Goal: Transaction & Acquisition: Subscribe to service/newsletter

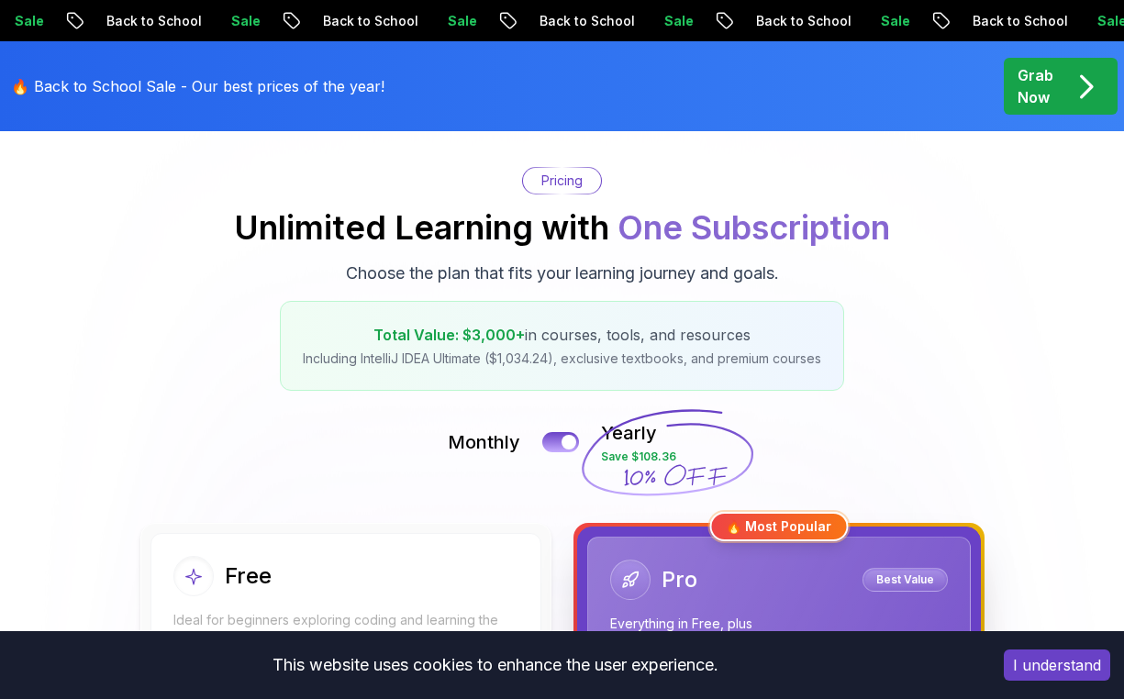
scroll to position [145, 0]
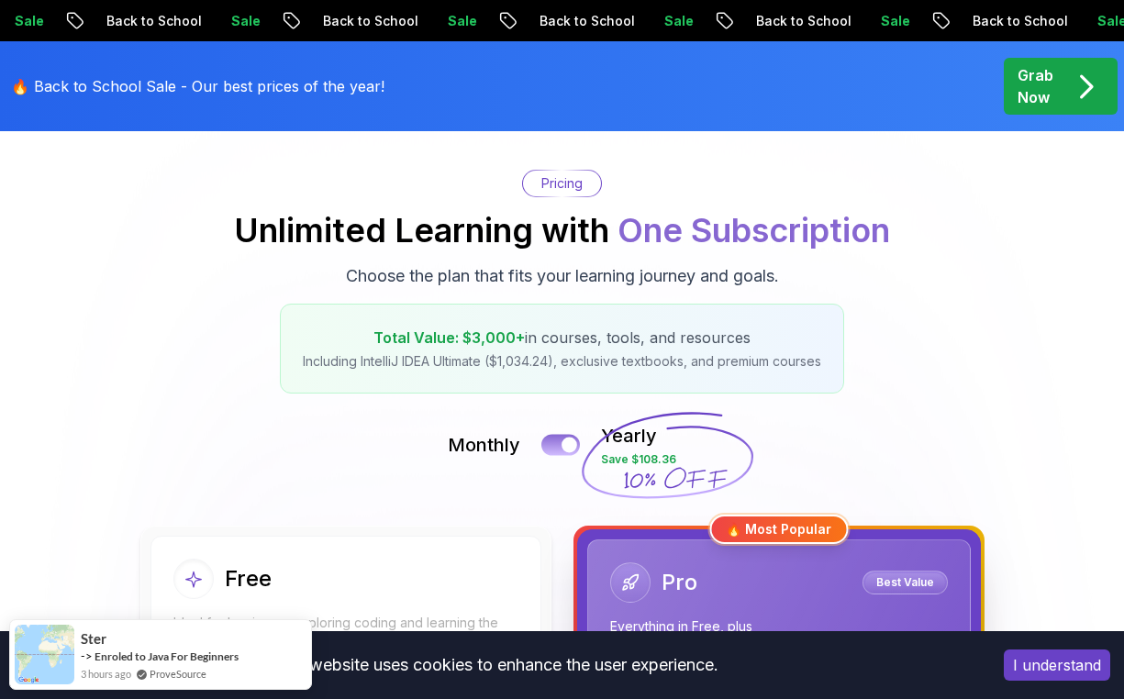
click at [563, 438] on button at bounding box center [560, 444] width 39 height 21
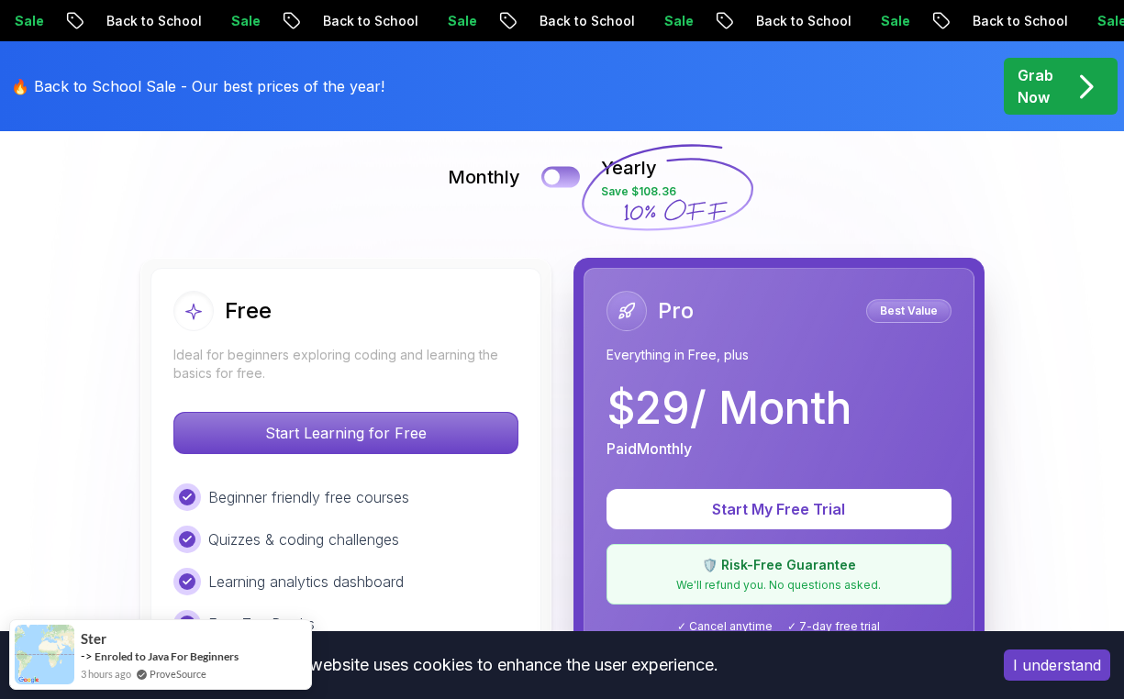
scroll to position [411, 0]
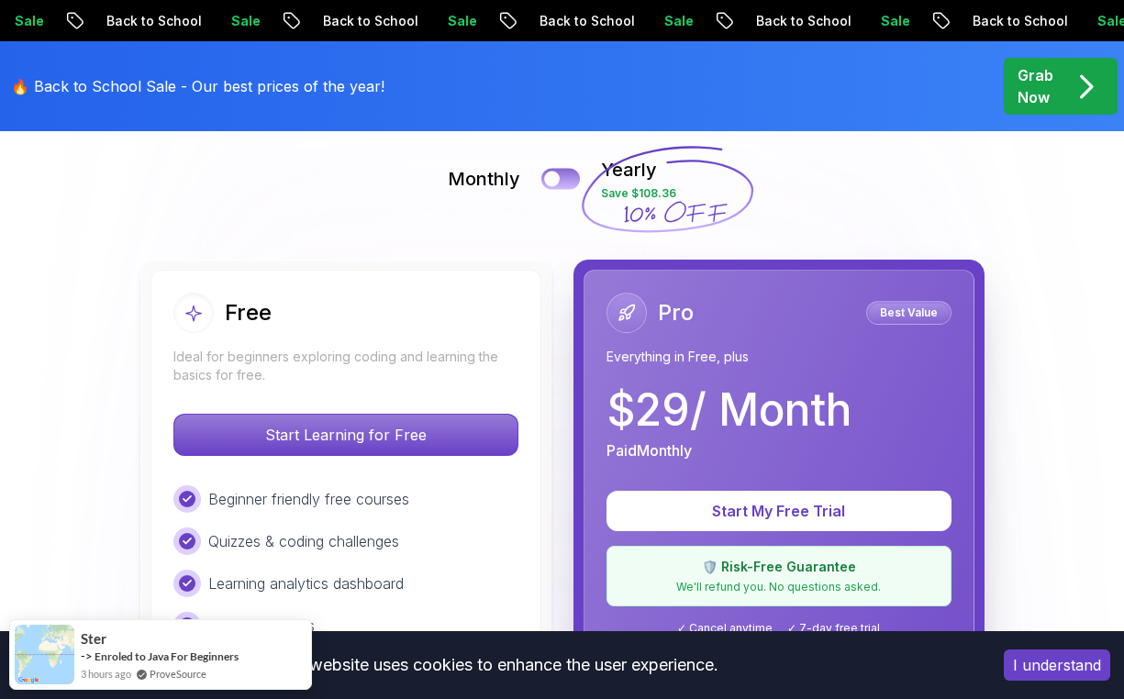
click at [554, 182] on div at bounding box center [552, 180] width 16 height 16
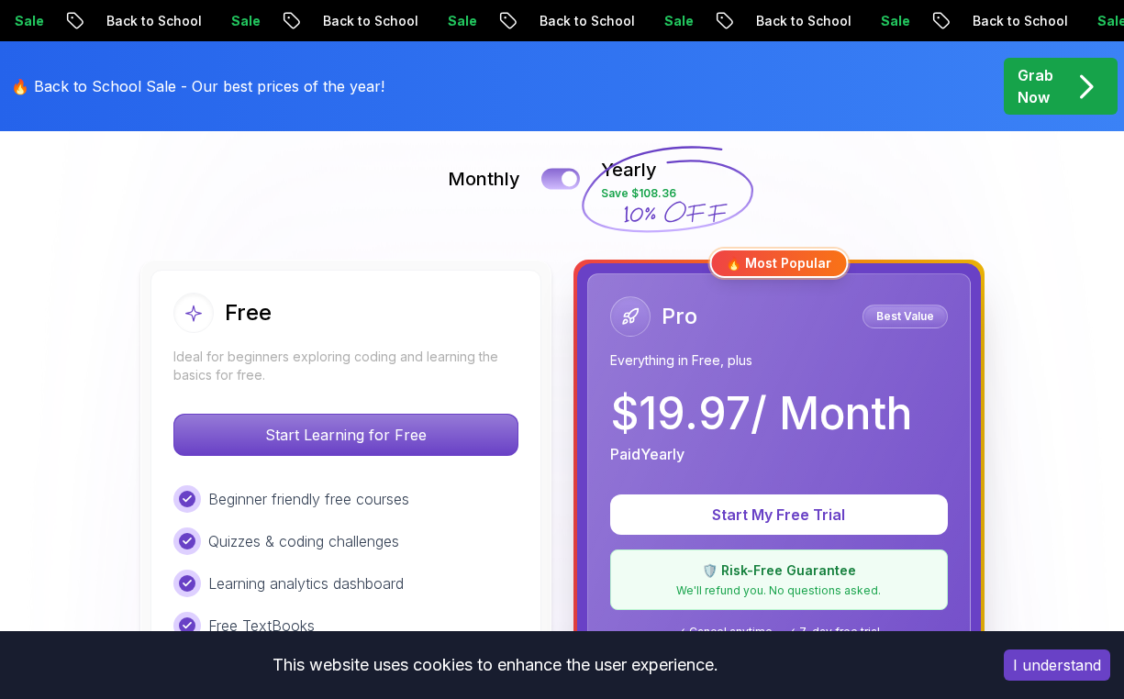
click at [557, 175] on button at bounding box center [560, 178] width 39 height 21
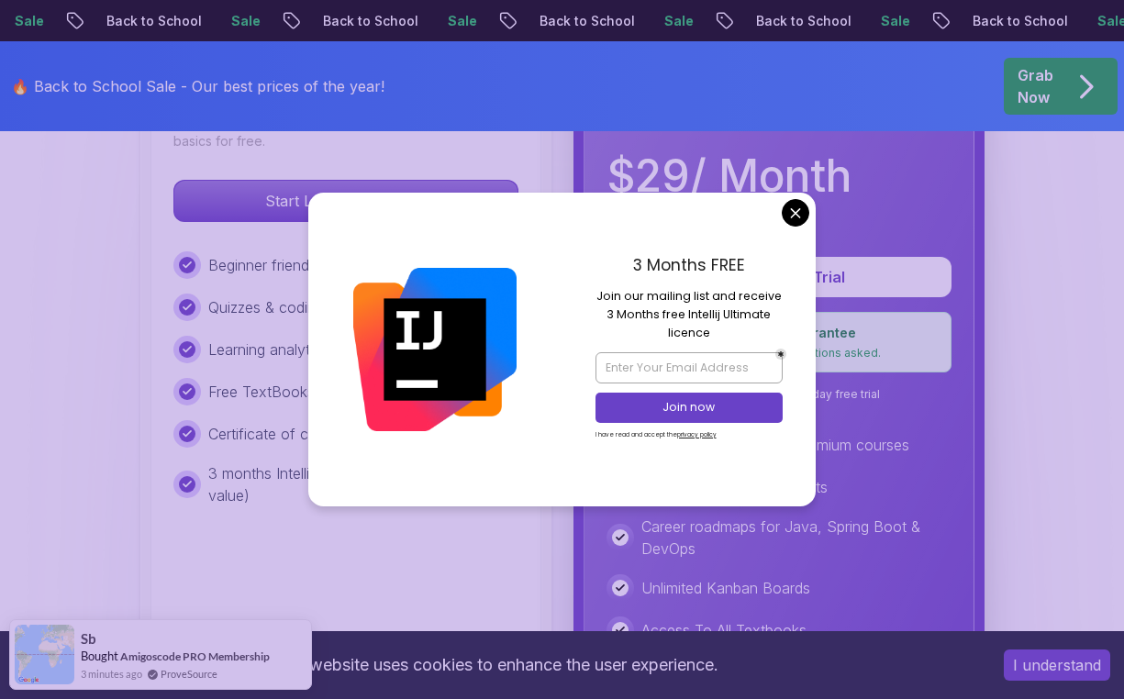
scroll to position [648, 0]
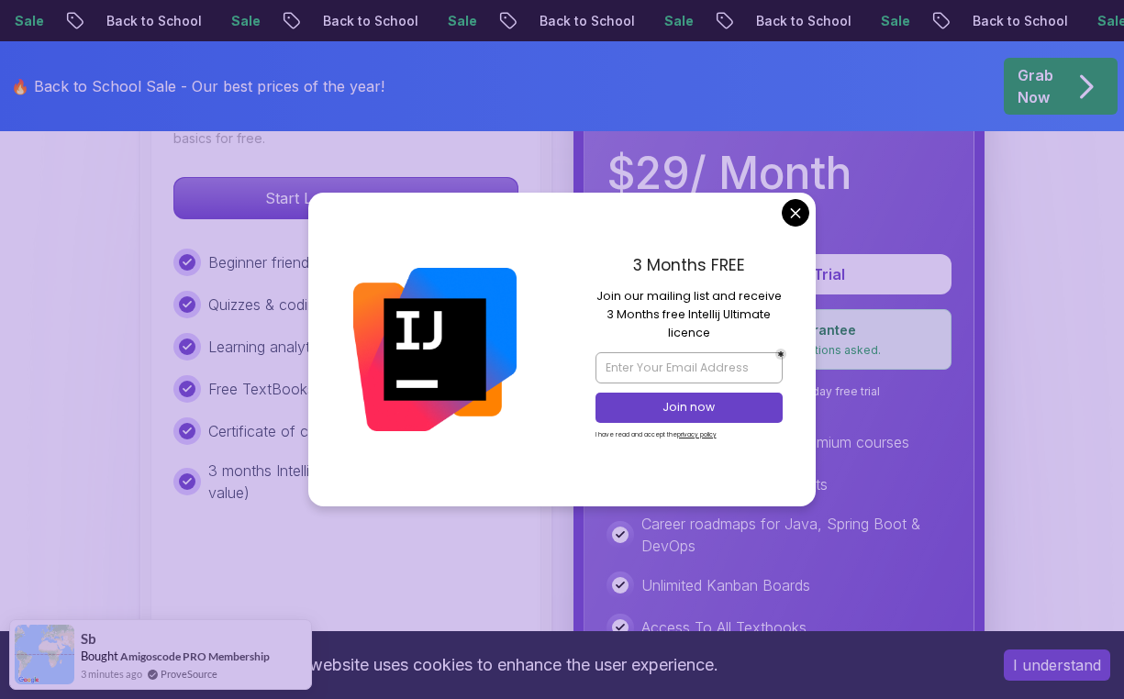
click at [783, 221] on div "Paid Monthly" at bounding box center [729, 214] width 245 height 22
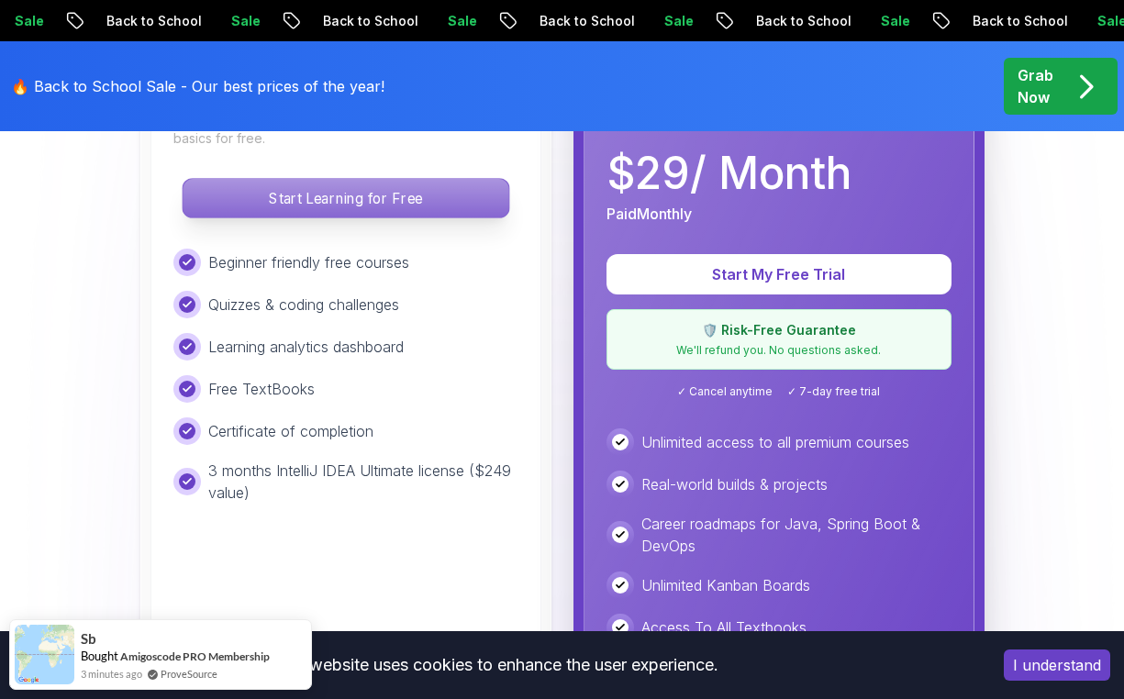
click at [447, 197] on p "Start Learning for Free" at bounding box center [346, 198] width 326 height 39
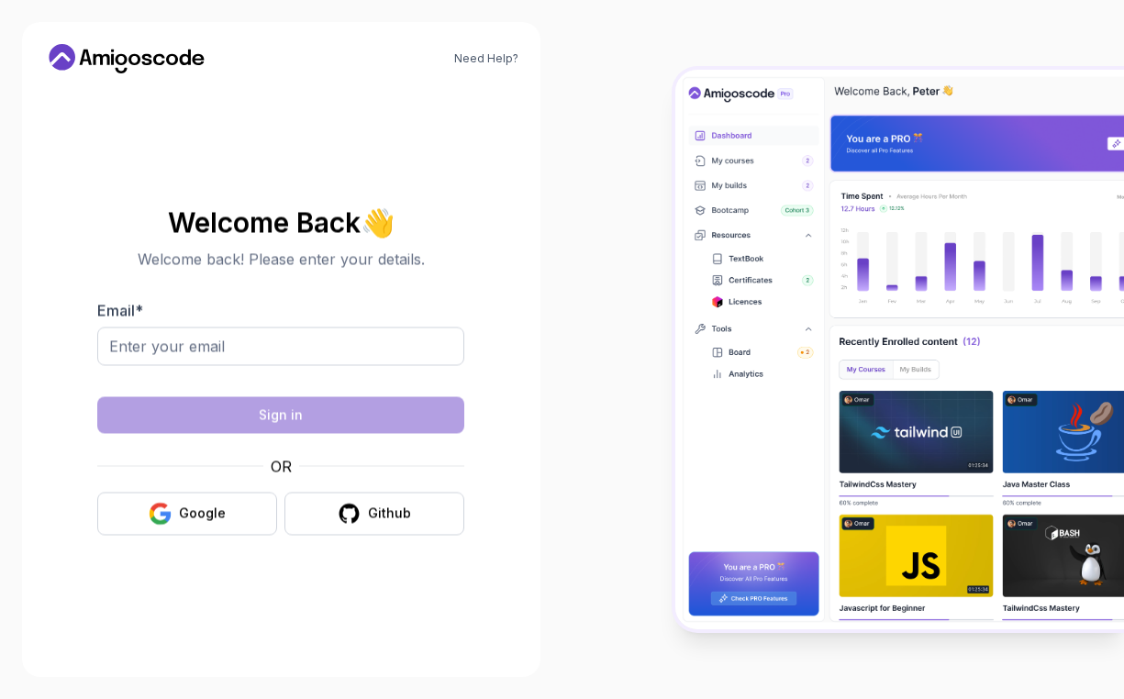
scroll to position [28, 0]
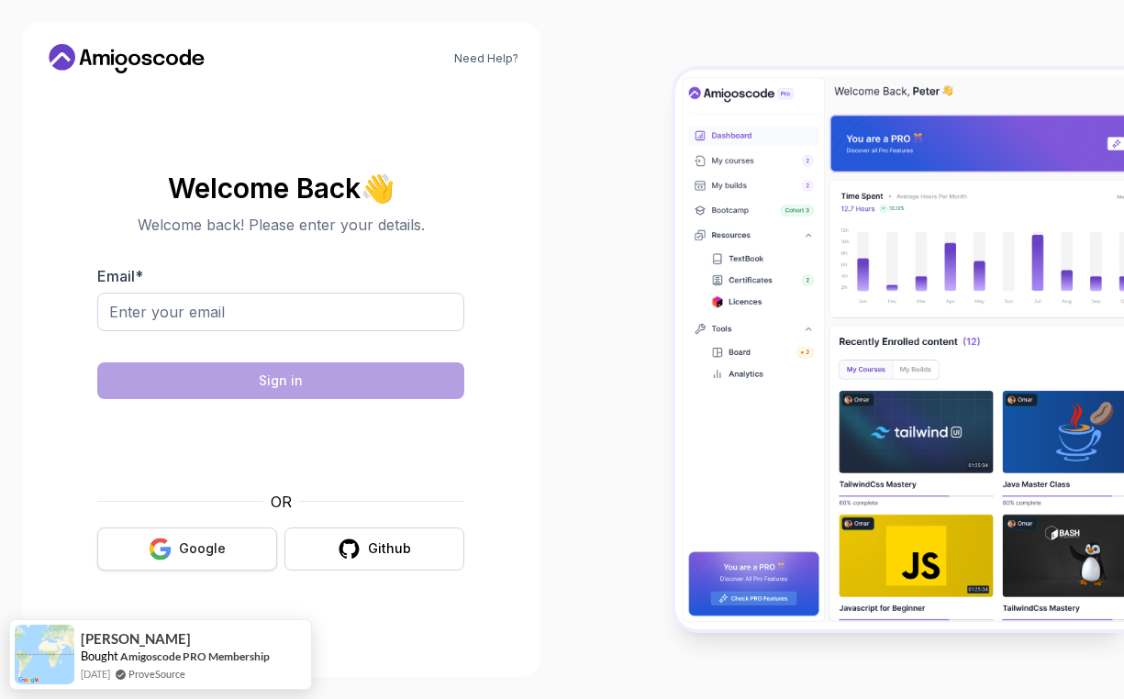
click at [208, 540] on div "Google" at bounding box center [202, 549] width 47 height 18
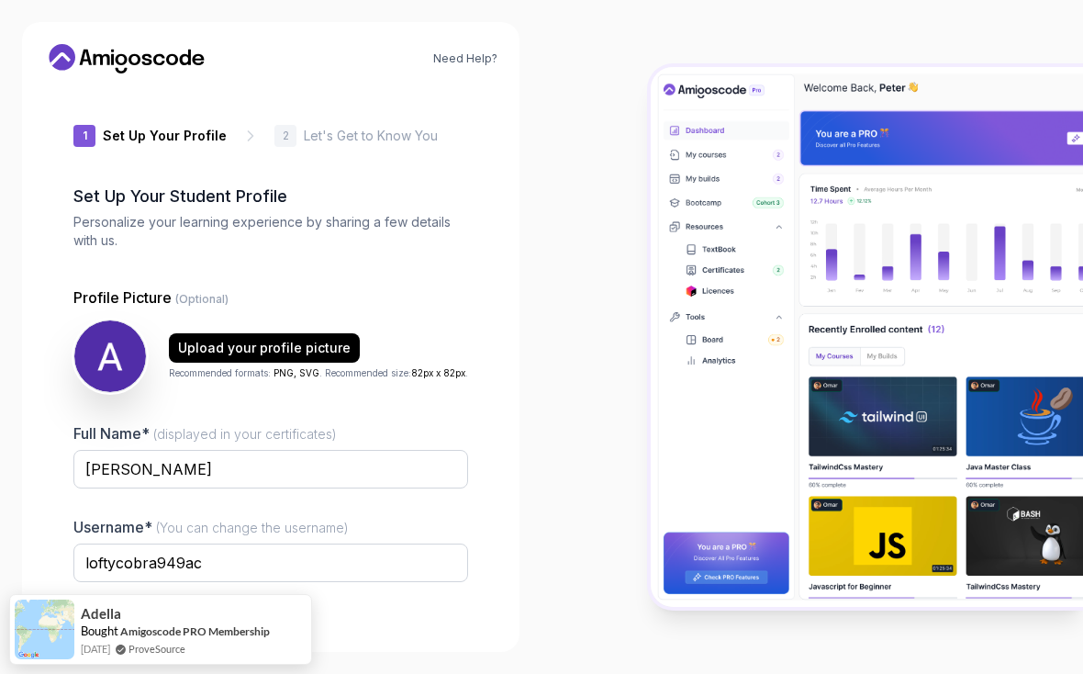
scroll to position [27, 0]
click at [403, 543] on input "loftycobra949ac" at bounding box center [270, 562] width 395 height 39
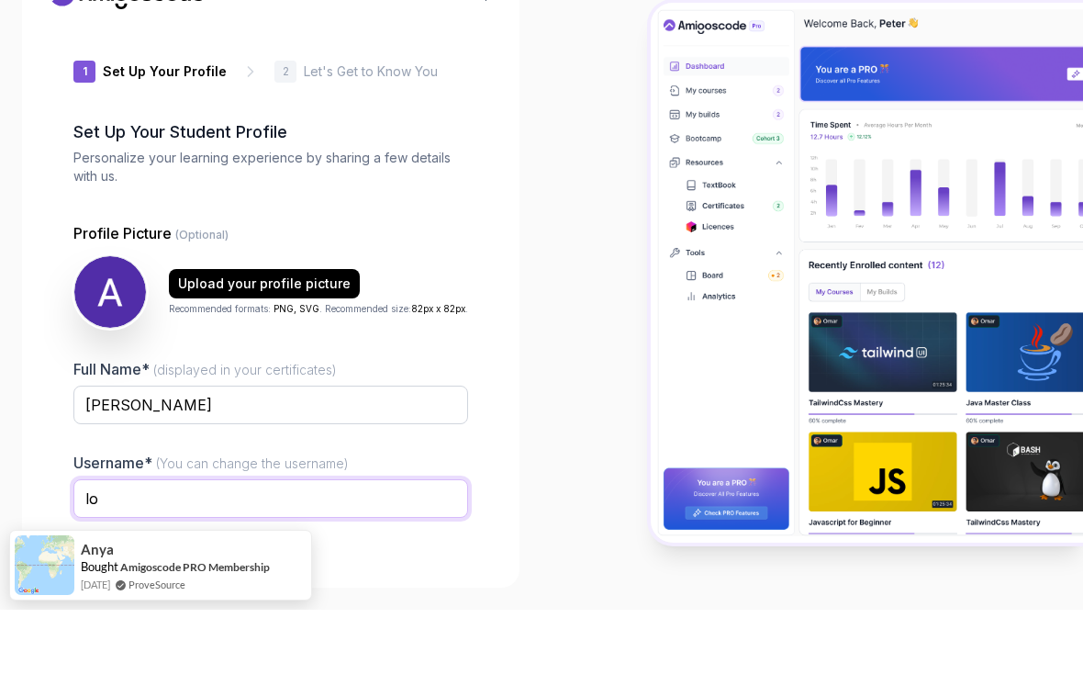
type input "l"
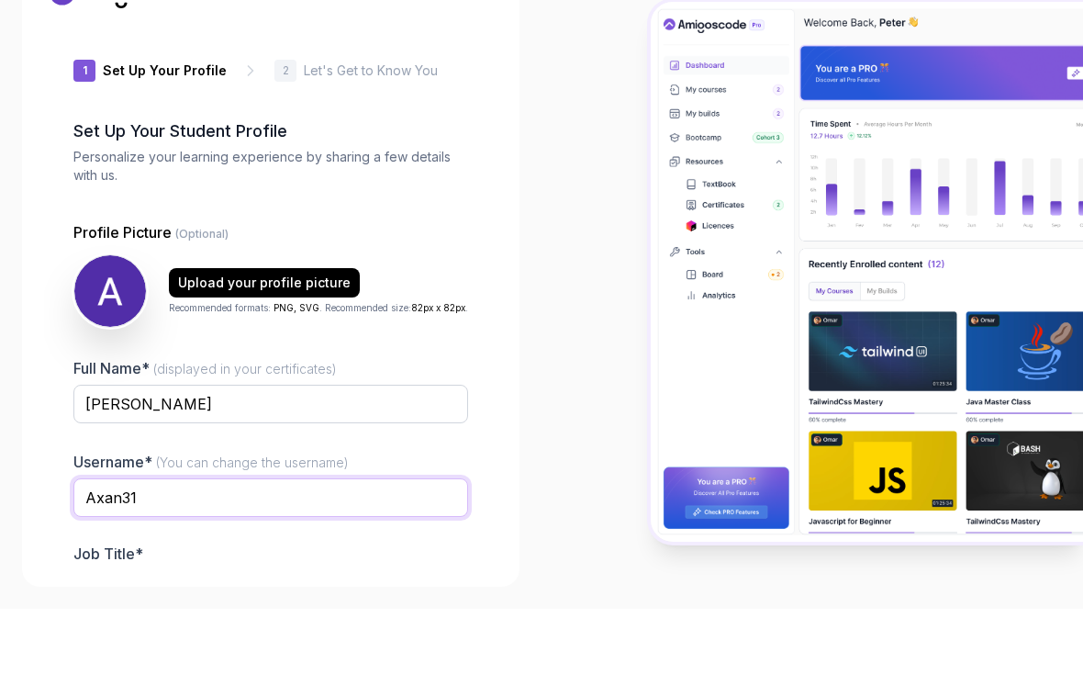
type input "Axan31"
click at [117, 633] on button "Student" at bounding box center [107, 647] width 69 height 29
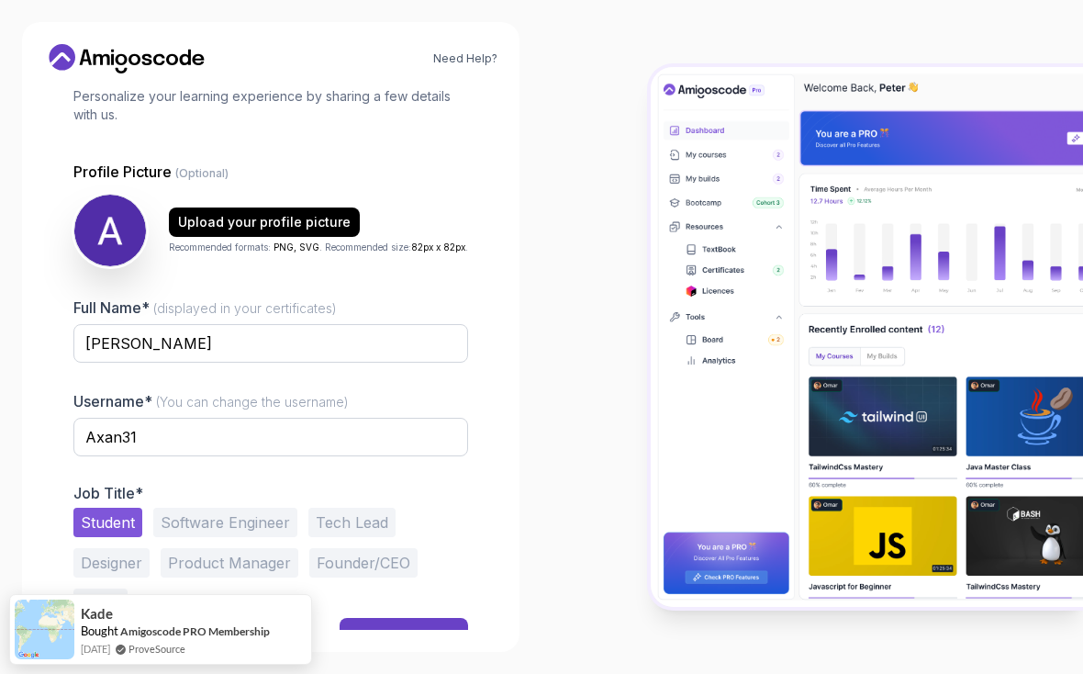
scroll to position [124, 0]
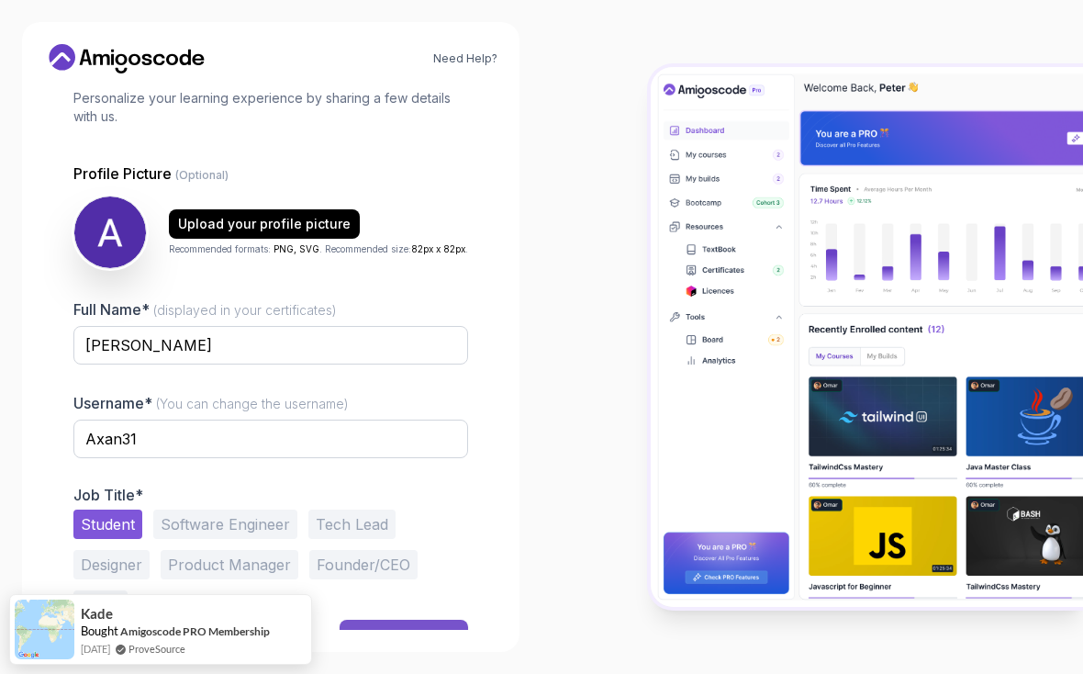
click at [417, 621] on button "Next" at bounding box center [404, 638] width 128 height 37
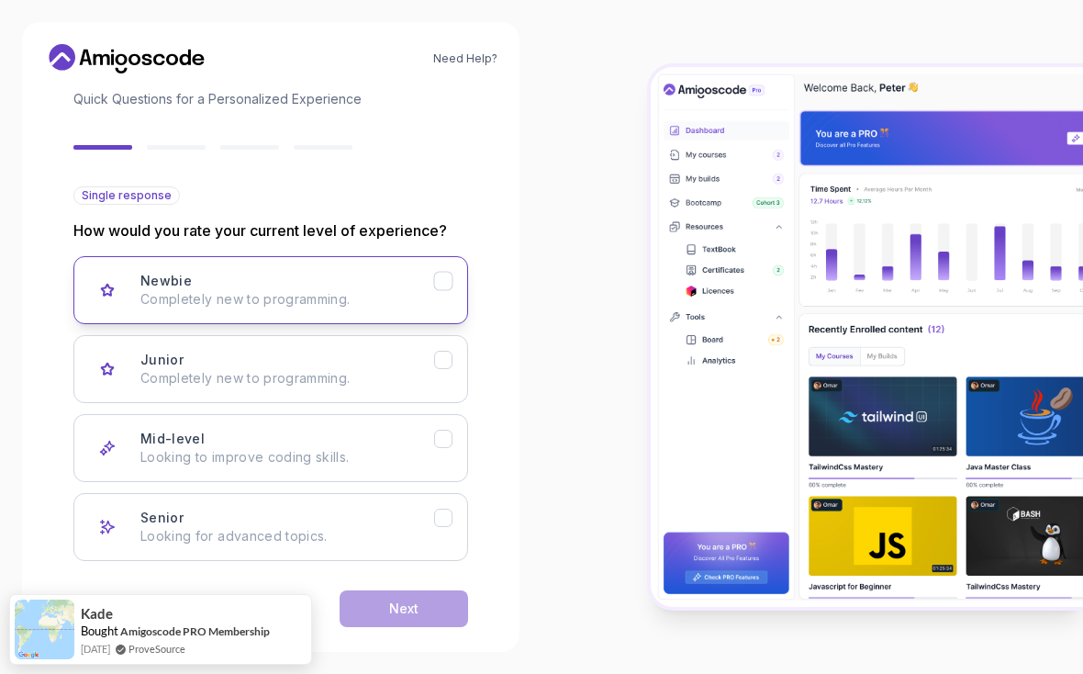
click at [405, 290] on p "Completely new to programming." at bounding box center [287, 299] width 294 height 18
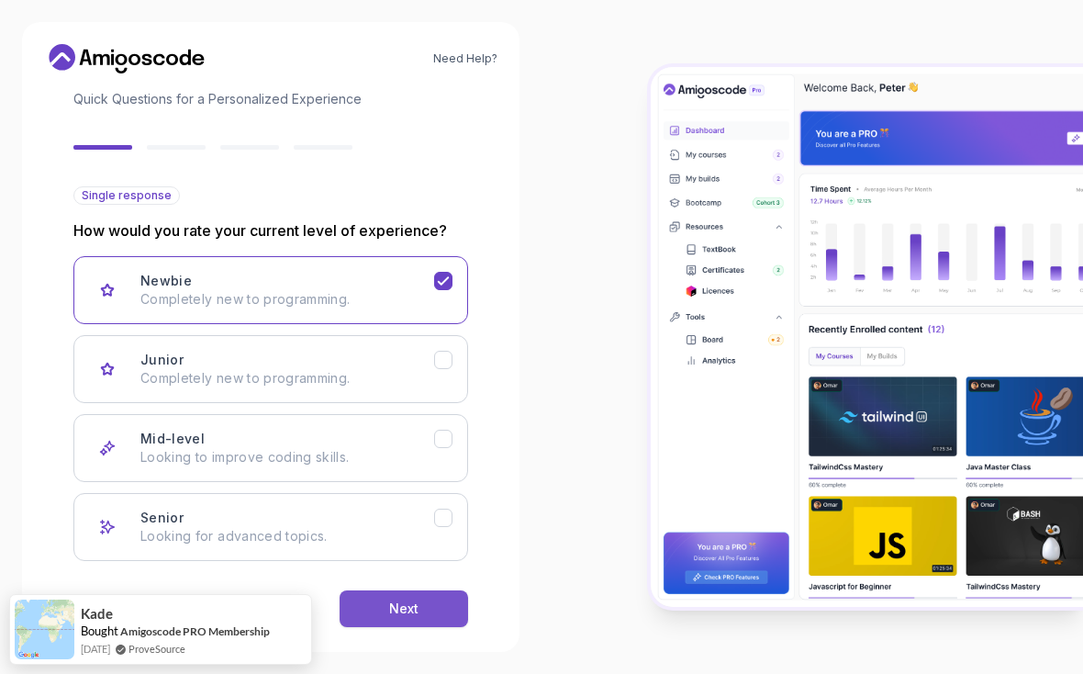
click at [408, 592] on button "Next" at bounding box center [404, 608] width 128 height 37
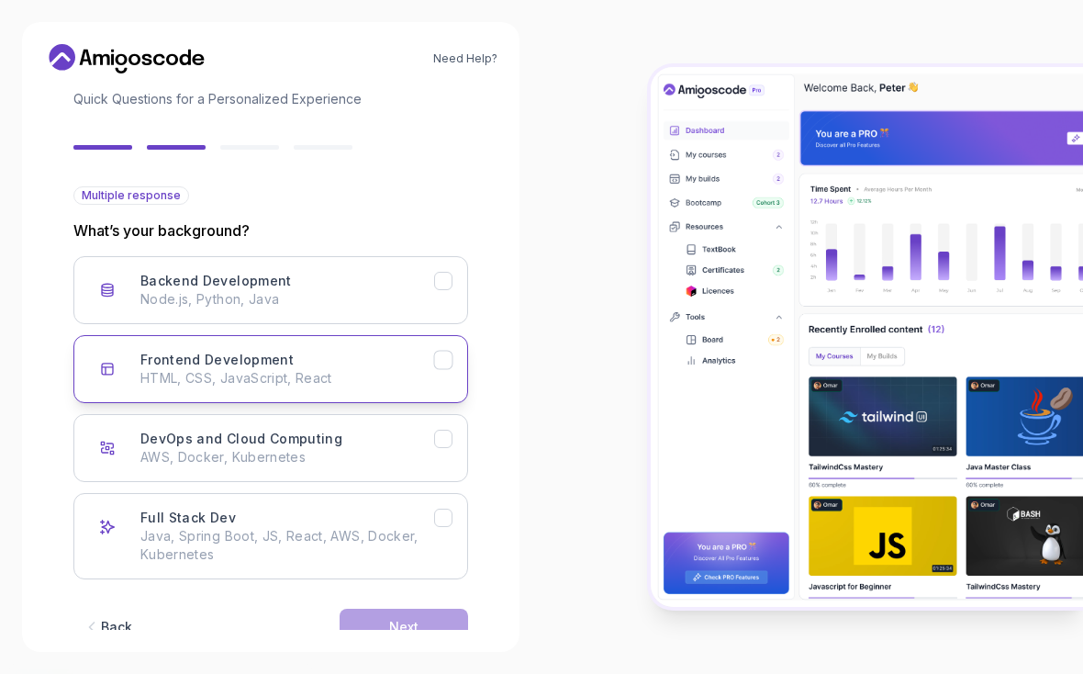
click at [363, 361] on button "Frontend Development HTML, CSS, JavaScript, React" at bounding box center [270, 369] width 395 height 68
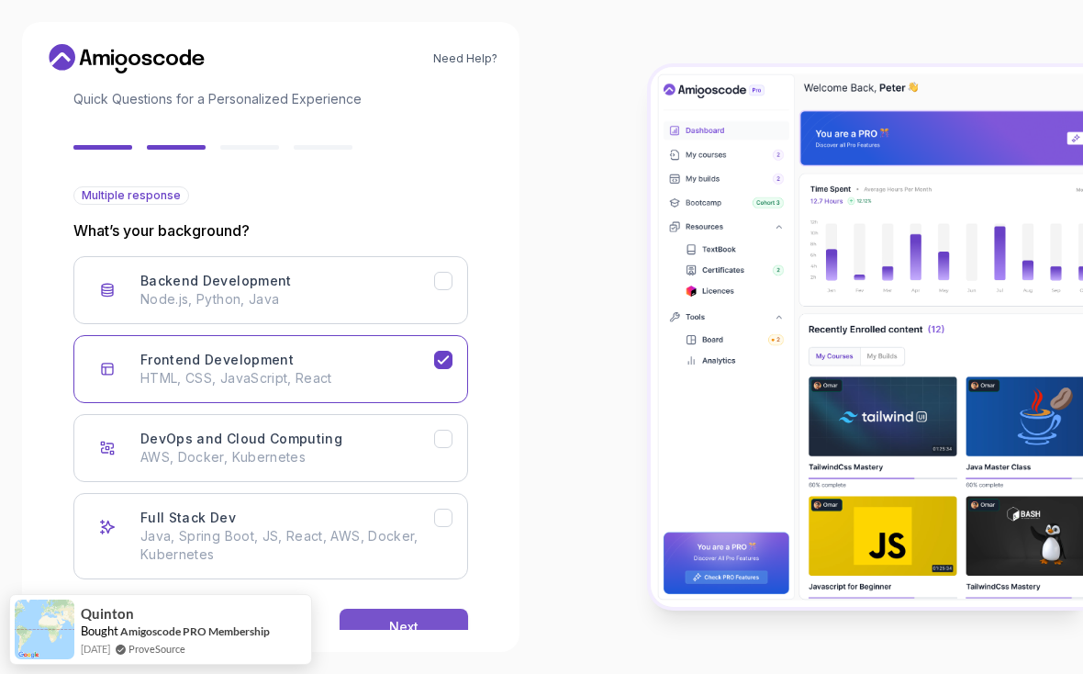
click at [389, 618] on div "Next" at bounding box center [403, 627] width 29 height 18
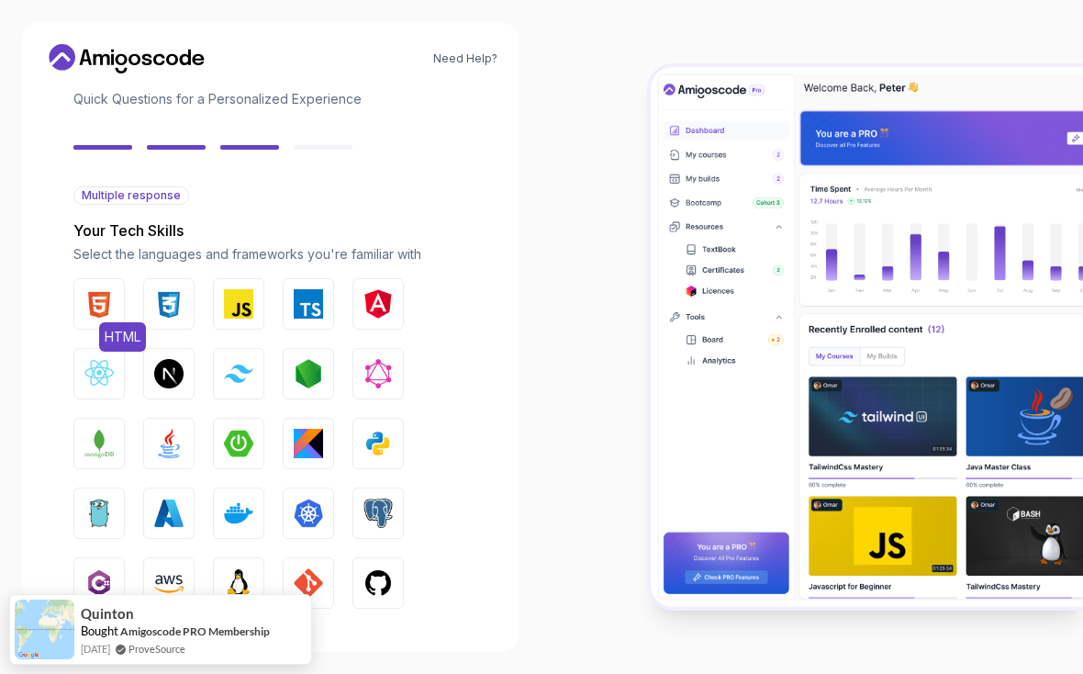
click at [106, 289] on img "button" at bounding box center [98, 303] width 29 height 29
click at [97, 289] on img "button" at bounding box center [98, 303] width 29 height 29
click at [173, 289] on img "button" at bounding box center [168, 303] width 29 height 29
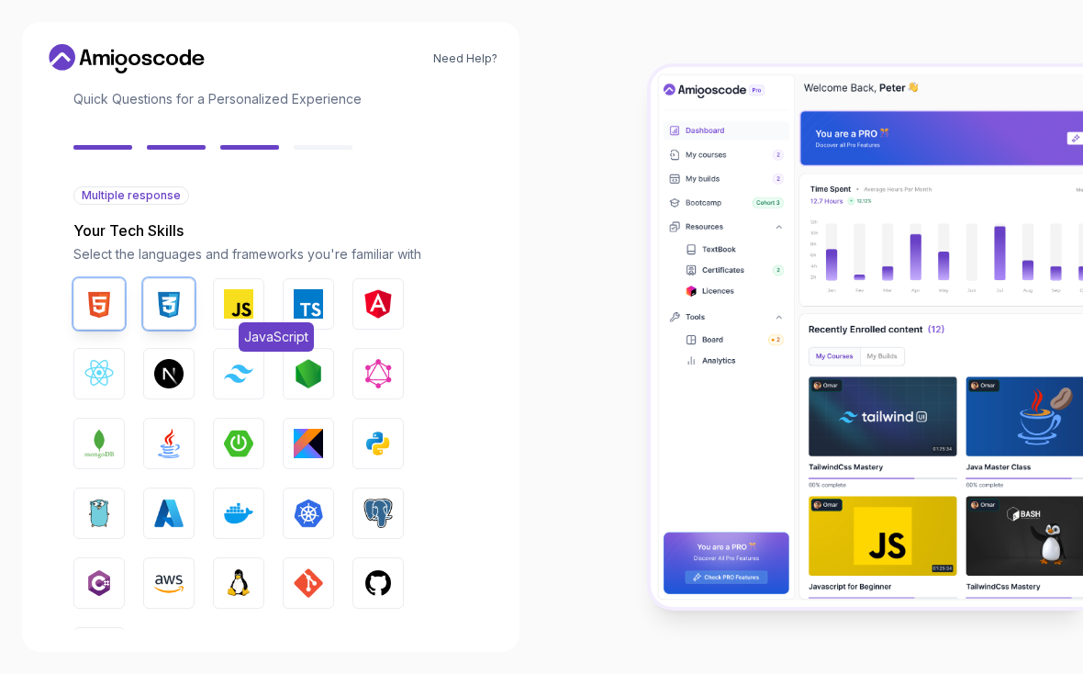
click at [246, 289] on img "button" at bounding box center [238, 303] width 29 height 29
click at [322, 289] on img "button" at bounding box center [308, 303] width 29 height 29
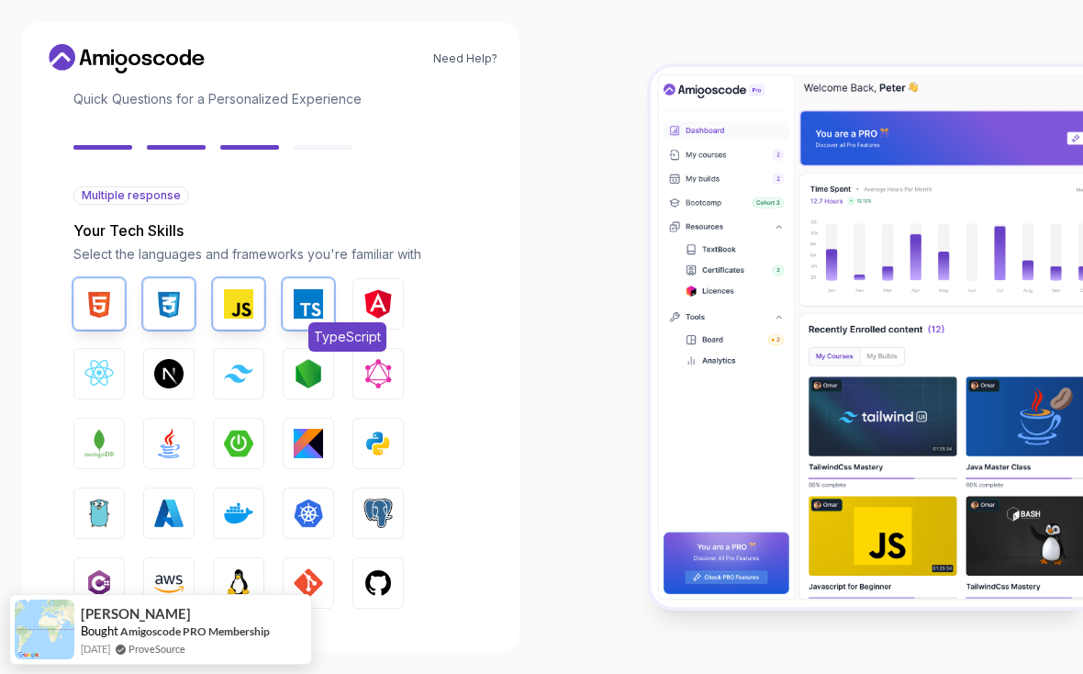
click at [317, 289] on img "button" at bounding box center [308, 303] width 29 height 29
click at [383, 289] on img "button" at bounding box center [377, 303] width 29 height 29
click at [384, 289] on img "button" at bounding box center [377, 303] width 29 height 29
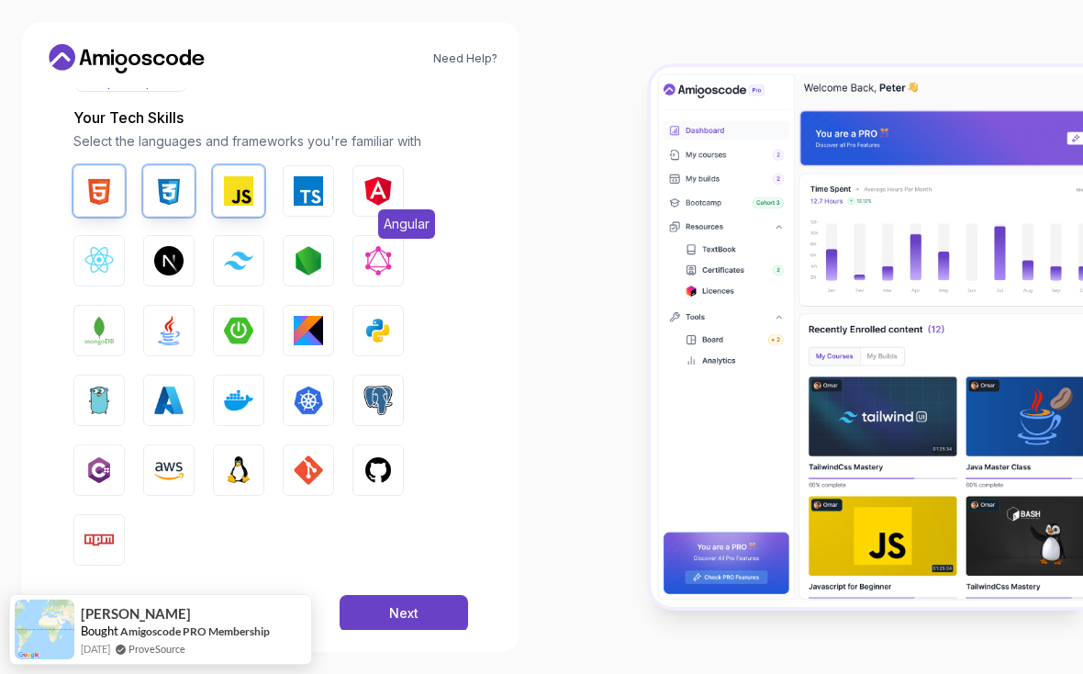
scroll to position [240, 0]
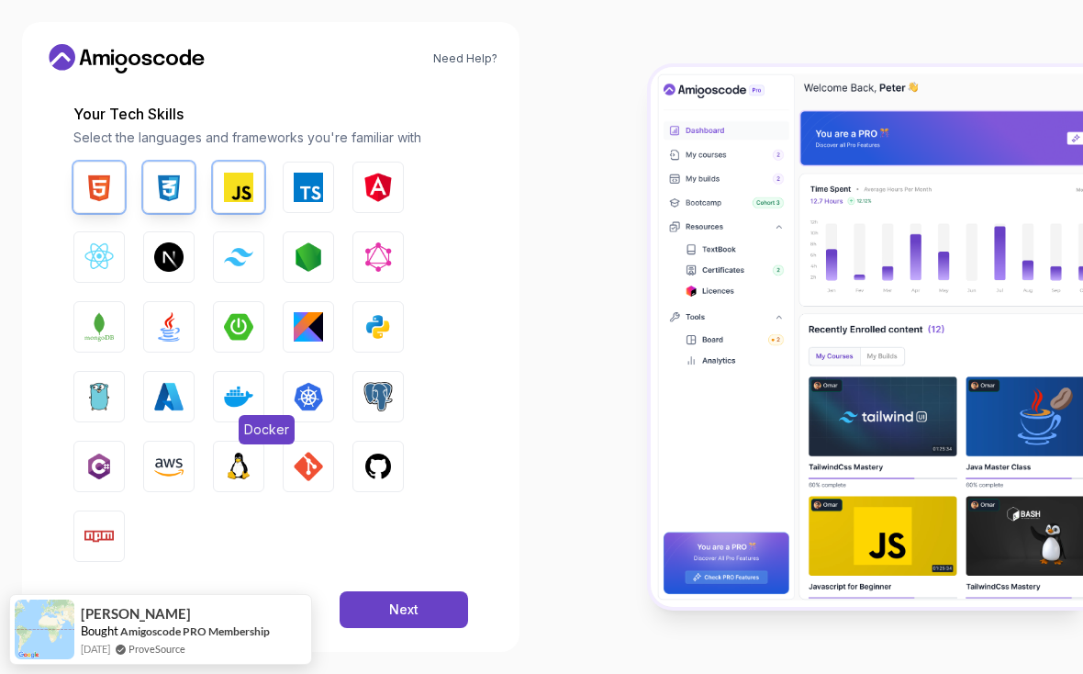
click at [251, 382] on img "button" at bounding box center [238, 396] width 29 height 29
click at [231, 382] on img "button" at bounding box center [238, 396] width 29 height 29
click at [419, 591] on button "Next" at bounding box center [404, 609] width 128 height 37
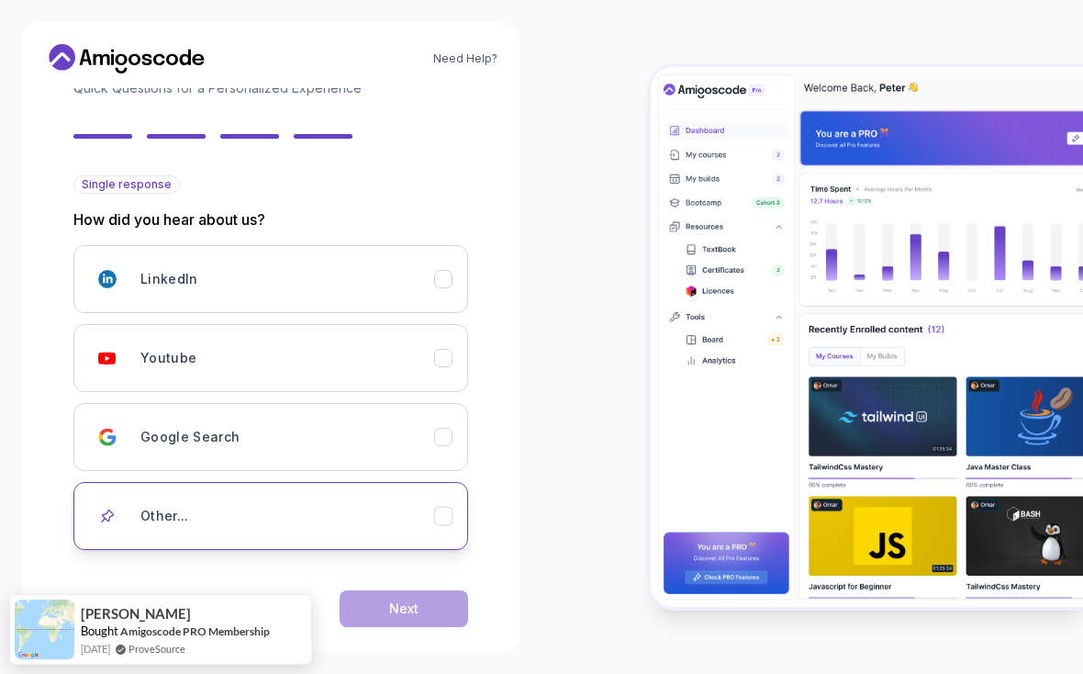
click at [268, 497] on div "Other..." at bounding box center [287, 515] width 294 height 37
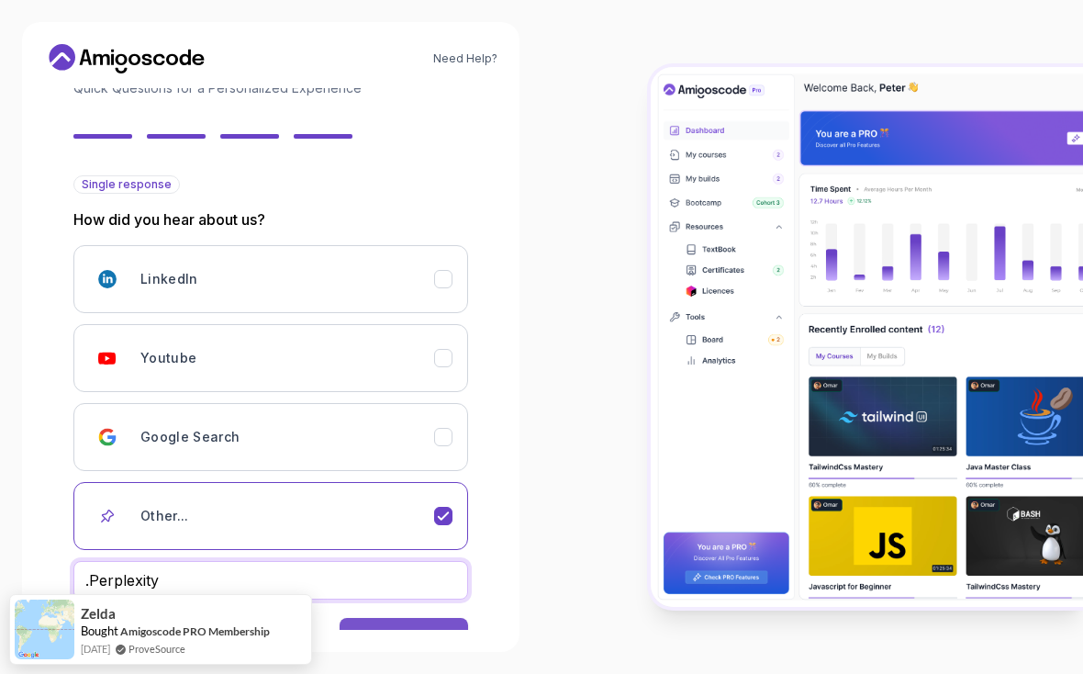
type input ".Perplexity"
click at [414, 618] on button "Next" at bounding box center [404, 636] width 128 height 37
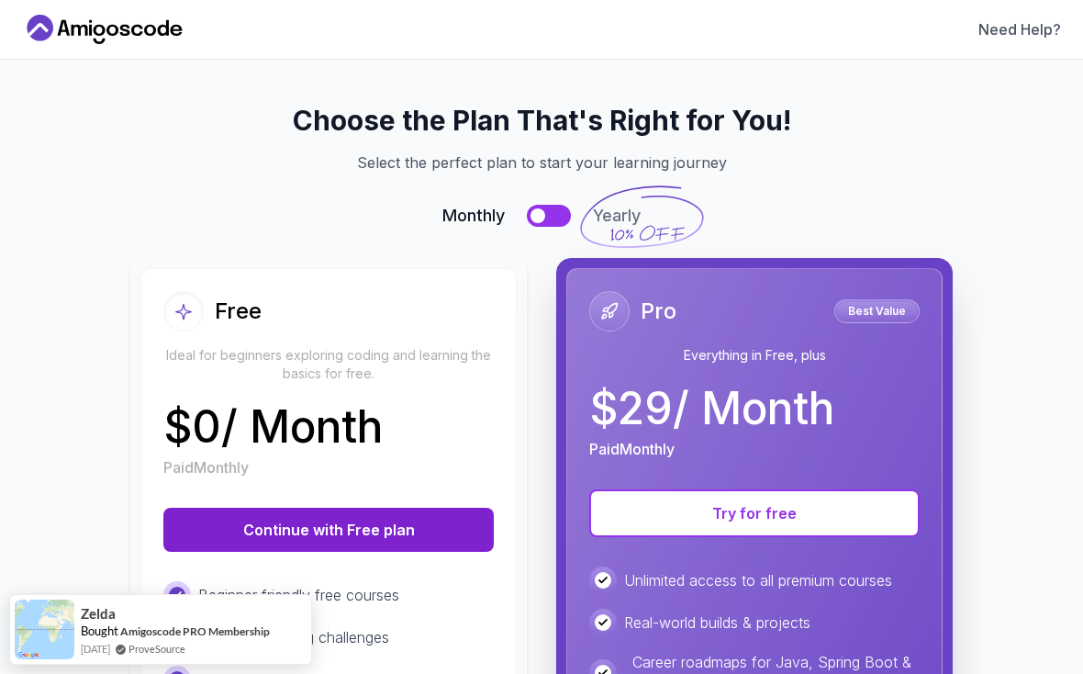
click at [384, 530] on button "Continue with Free plan" at bounding box center [328, 530] width 330 height 44
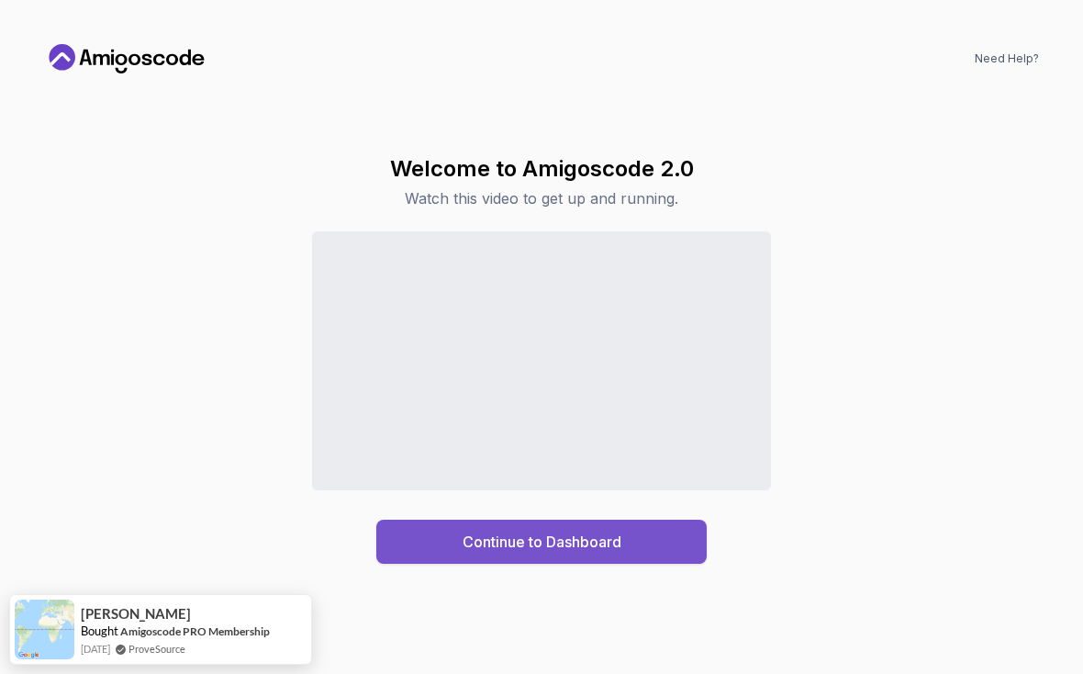
click at [571, 552] on div "Continue to Dashboard" at bounding box center [542, 541] width 159 height 22
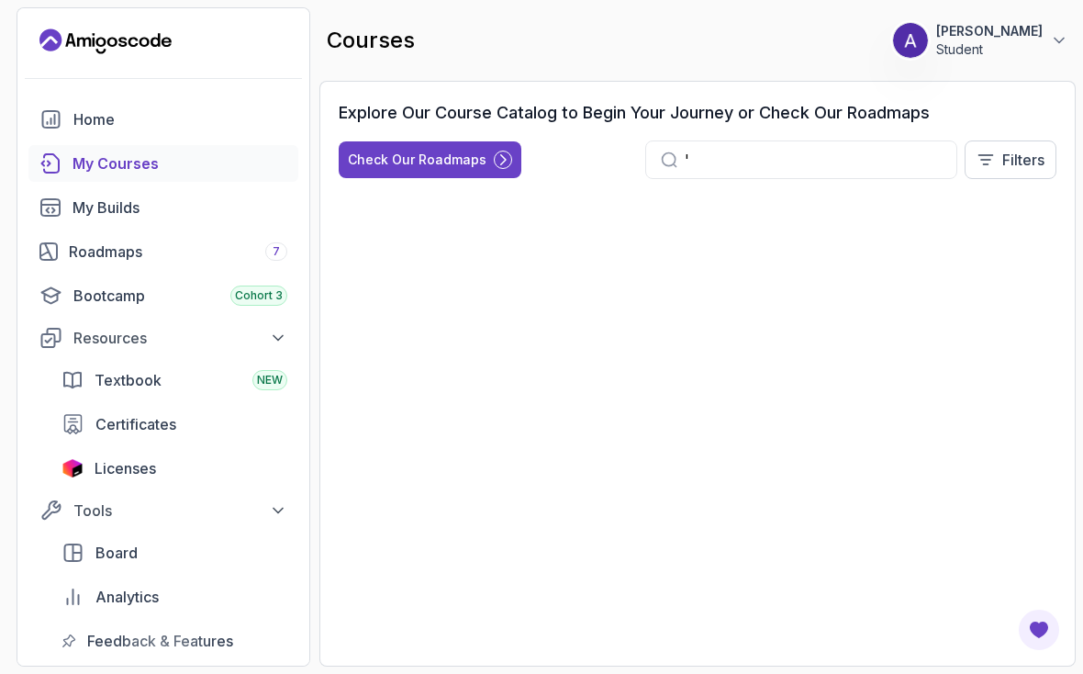
type input "'"
click at [1047, 103] on div "Explore Our Course Catalog to Begin Your Journey or Check Our Roadmaps" at bounding box center [698, 113] width 718 height 26
type input "'"
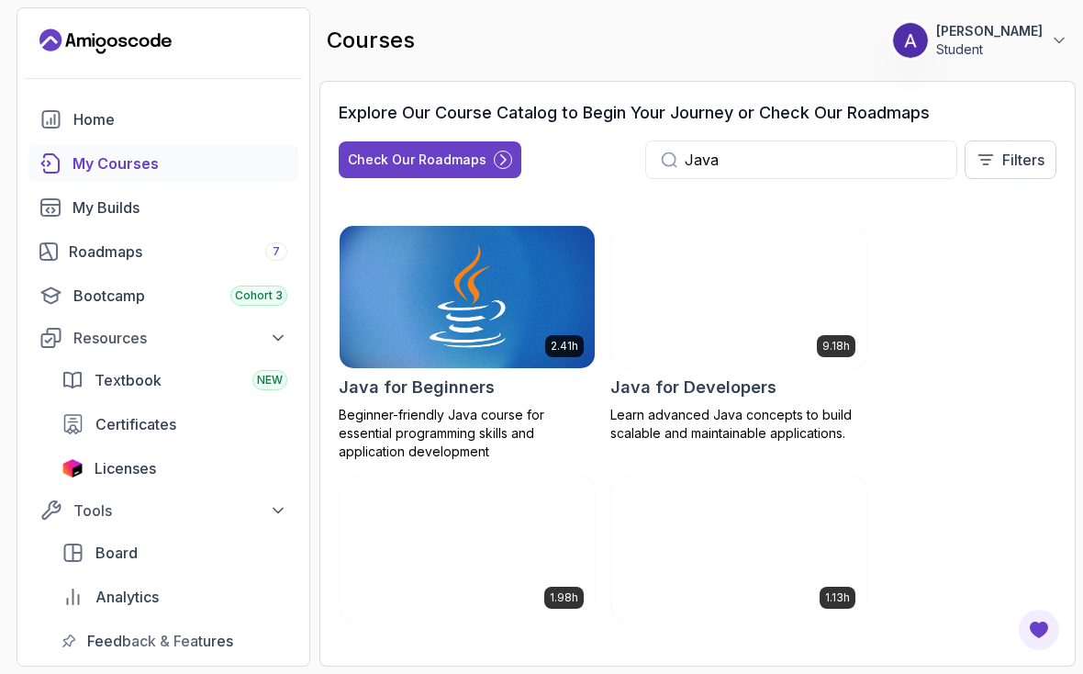
scroll to position [253, 0]
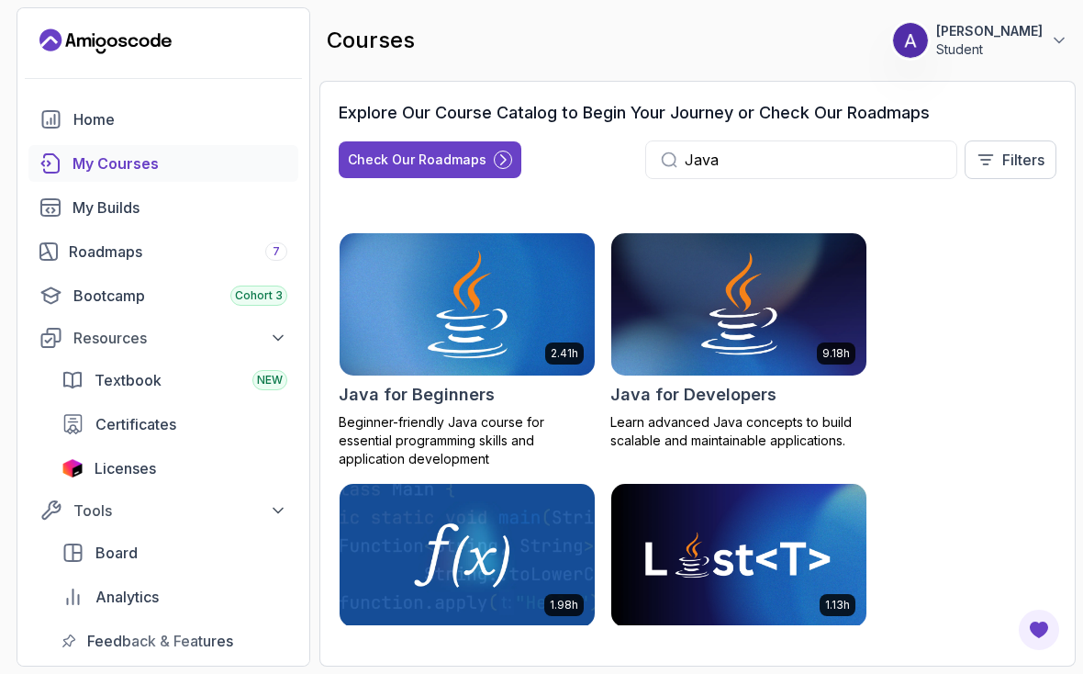
type input "Java"
click at [482, 336] on img at bounding box center [467, 304] width 268 height 150
